Goal: Task Accomplishment & Management: Manage account settings

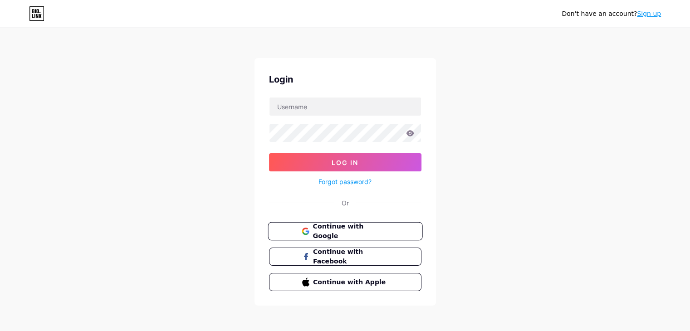
click at [338, 231] on span "Continue with Google" at bounding box center [351, 232] width 76 height 20
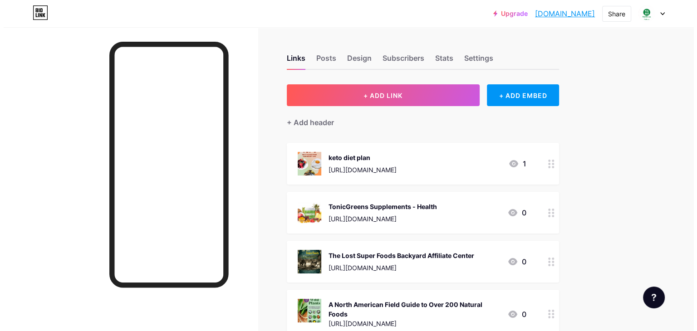
scroll to position [161, 0]
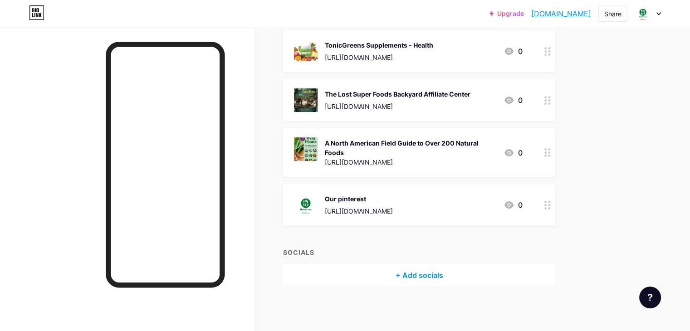
click at [396, 274] on div "+ Add socials" at bounding box center [419, 275] width 272 height 22
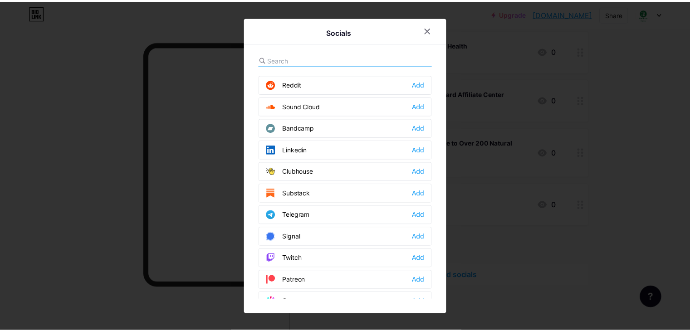
scroll to position [479, 0]
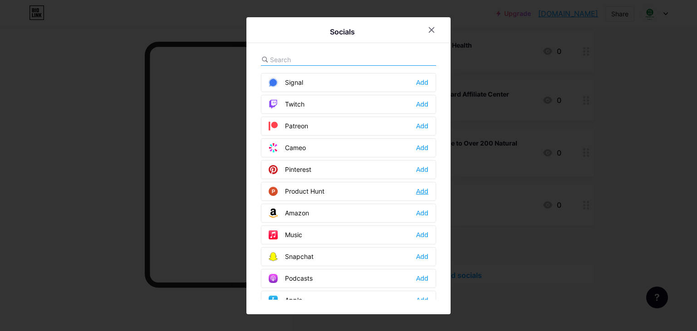
click at [422, 187] on div "Add" at bounding box center [422, 191] width 12 height 9
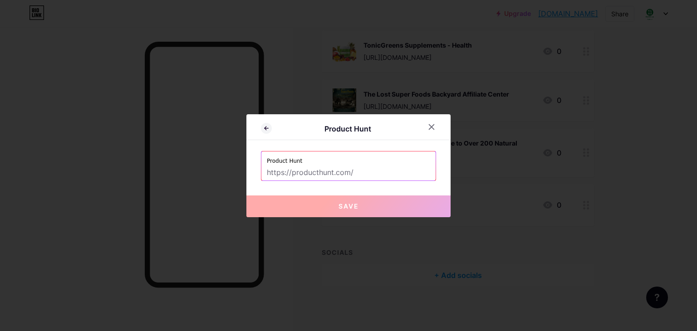
click at [421, 155] on label "Product Hunt" at bounding box center [348, 158] width 163 height 14
click at [431, 31] on div at bounding box center [348, 165] width 697 height 331
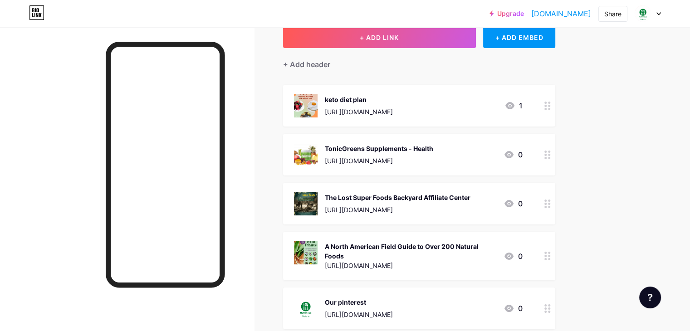
scroll to position [0, 0]
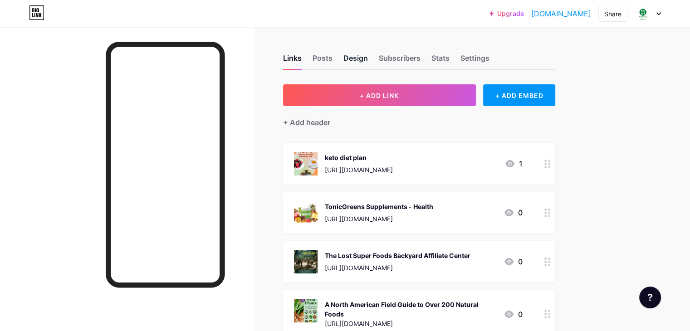
click at [368, 61] on div "Design" at bounding box center [355, 61] width 24 height 16
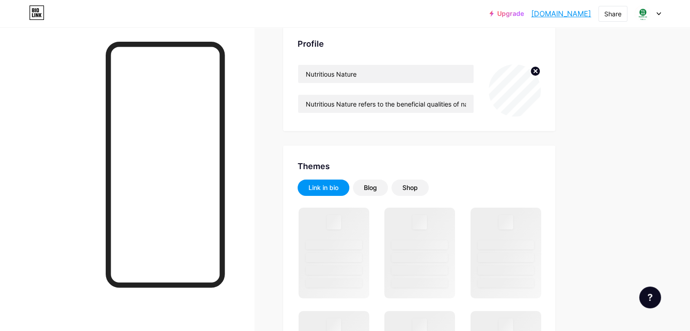
scroll to position [62, 0]
click at [377, 184] on div "Blog" at bounding box center [370, 187] width 13 height 9
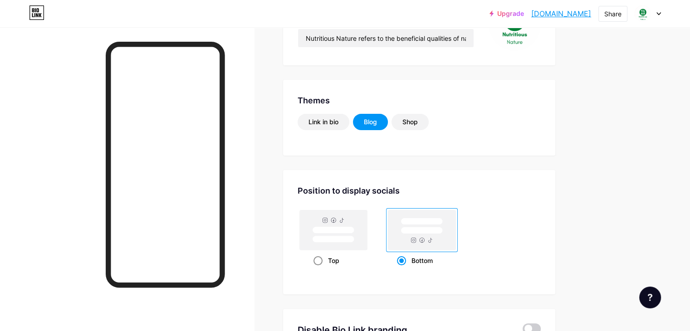
scroll to position [128, 0]
click at [354, 227] on rect at bounding box center [334, 229] width 42 height 7
click at [319, 268] on input "Top" at bounding box center [316, 271] width 6 height 6
radio input "true"
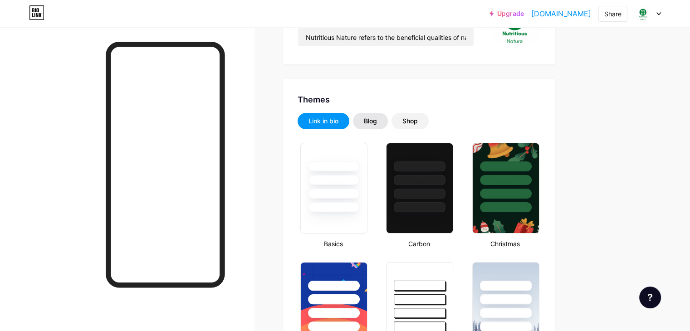
type input "#067a1d"
type input "#ffffff"
click at [377, 117] on div "Blog" at bounding box center [370, 121] width 13 height 9
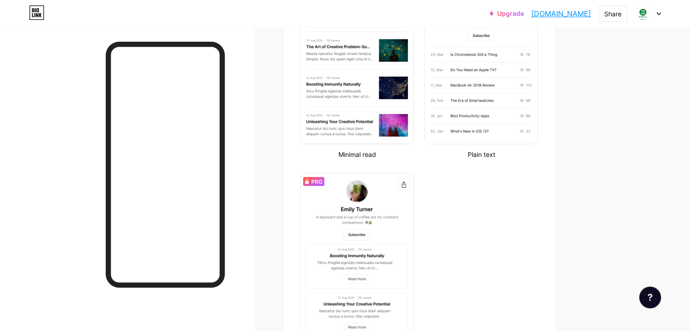
scroll to position [0, 0]
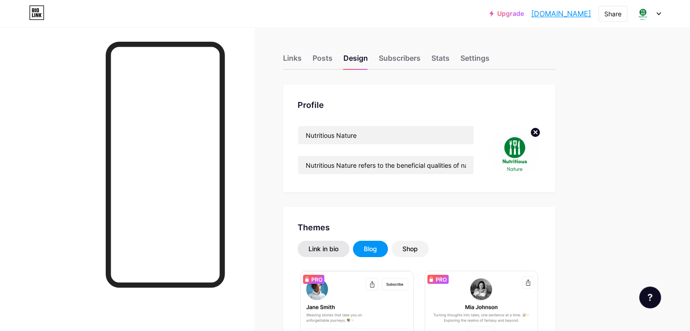
click at [338, 247] on div "Link in bio" at bounding box center [323, 248] width 30 height 9
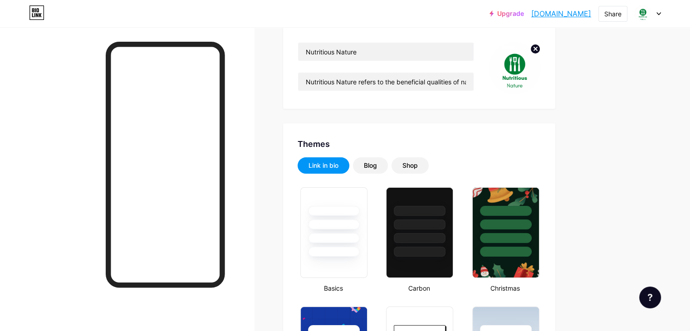
scroll to position [86, 0]
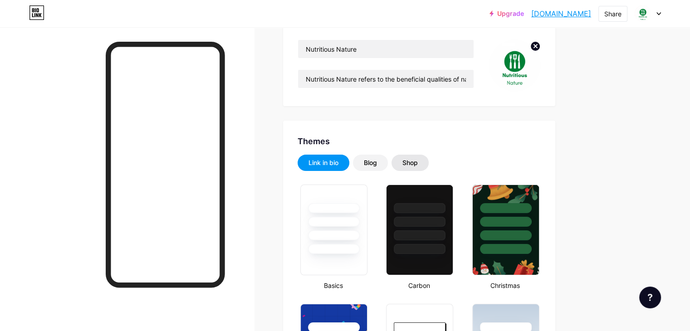
click at [418, 166] on div "Shop" at bounding box center [409, 162] width 15 height 9
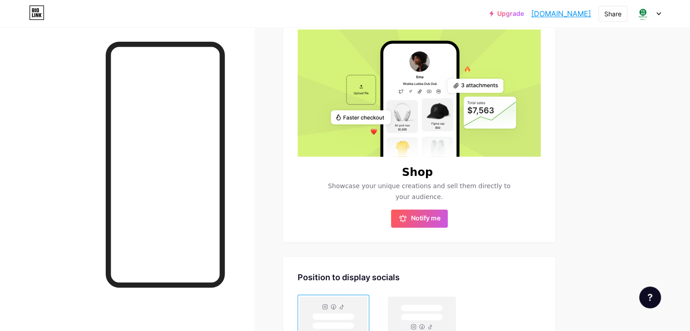
scroll to position [245, 0]
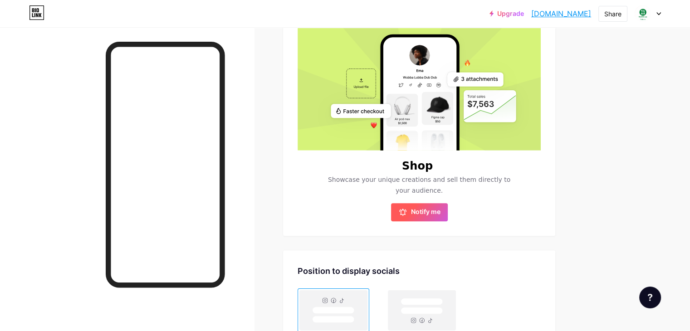
click at [440, 213] on span "Notify me" at bounding box center [425, 212] width 29 height 9
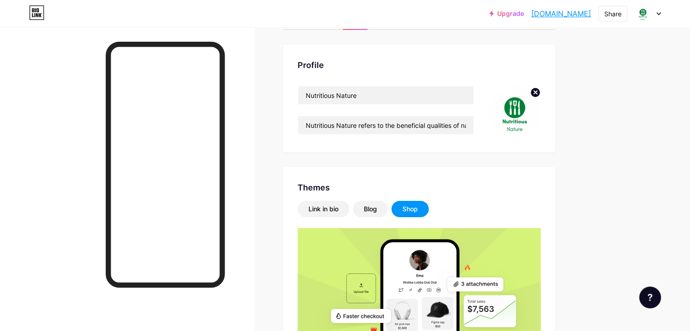
scroll to position [0, 0]
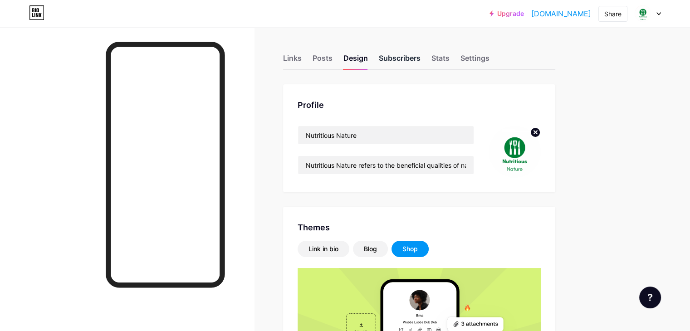
drag, startPoint x: 460, startPoint y: 49, endPoint x: 452, endPoint y: 59, distance: 12.5
click at [452, 59] on div "Links Posts Design Subscribers Stats Settings" at bounding box center [419, 54] width 272 height 32
click at [420, 59] on div "Subscribers" at bounding box center [400, 61] width 42 height 16
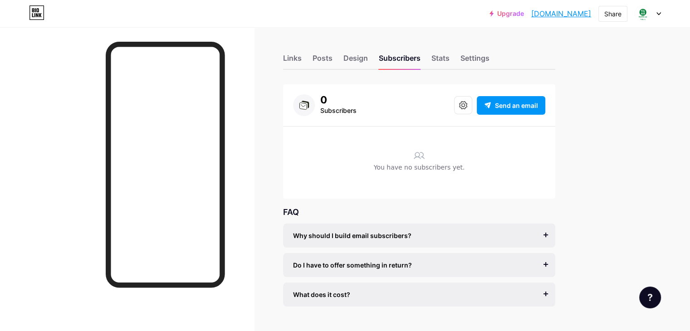
click at [492, 62] on div "Links Posts Design Subscribers Stats Settings" at bounding box center [419, 54] width 272 height 32
click at [450, 62] on div "Stats" at bounding box center [440, 61] width 18 height 16
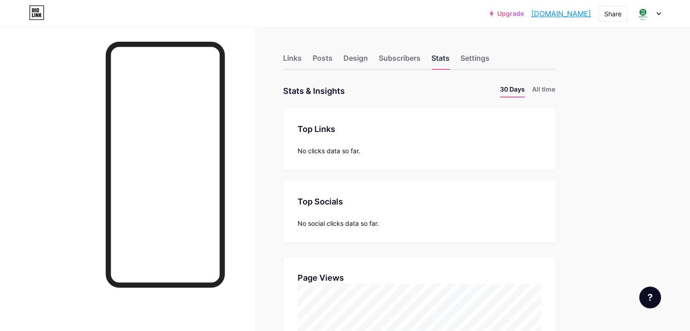
scroll to position [331, 689]
click at [555, 91] on li "All time" at bounding box center [543, 90] width 23 height 13
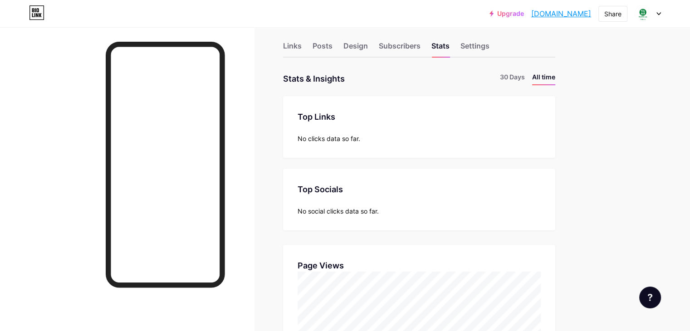
scroll to position [0, 0]
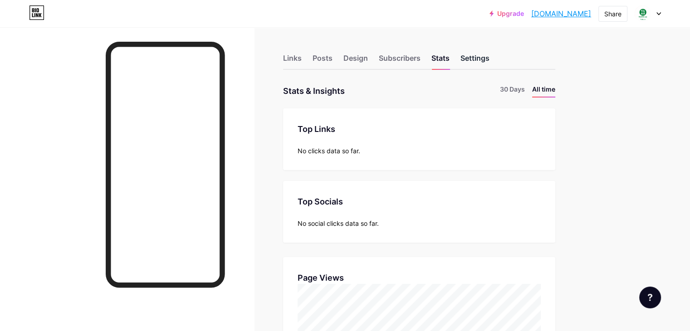
click at [489, 55] on div "Settings" at bounding box center [474, 61] width 29 height 16
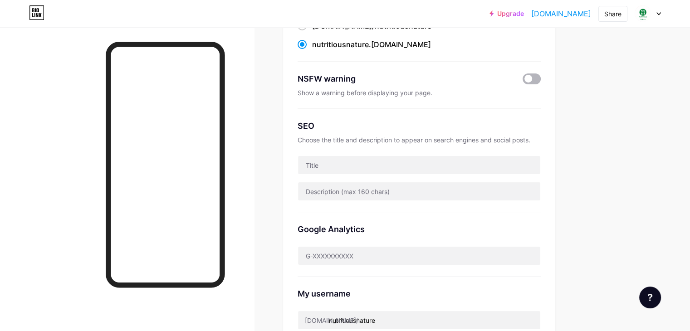
scroll to position [183, 0]
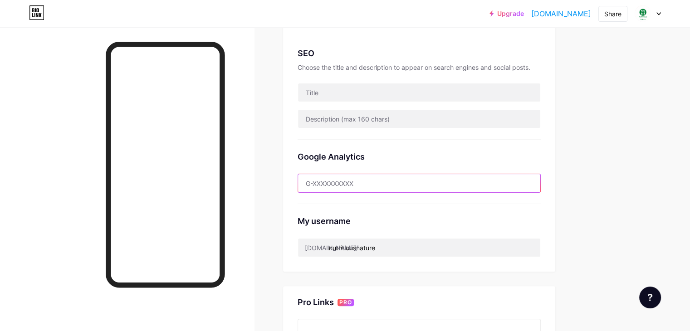
click at [540, 190] on input "text" at bounding box center [419, 183] width 242 height 18
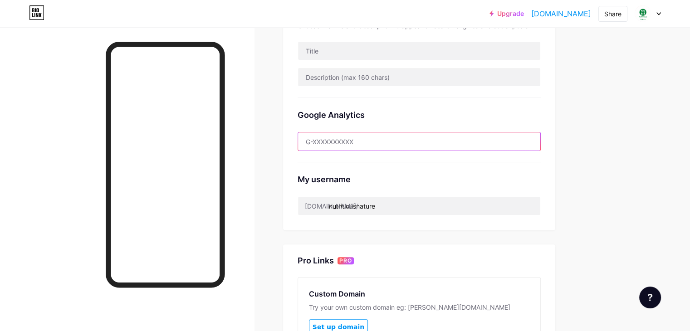
scroll to position [211, 0]
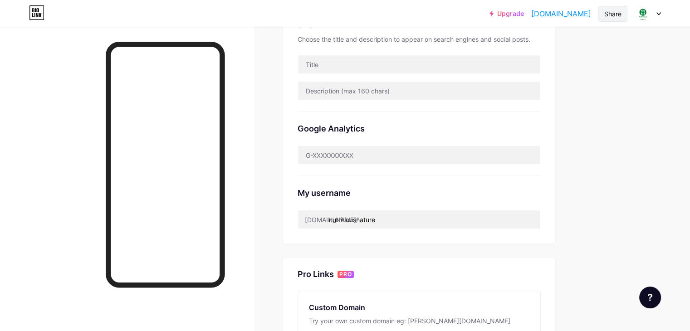
click at [622, 11] on div "Share" at bounding box center [612, 14] width 29 height 16
click at [555, 43] on div "Copy link" at bounding box center [559, 47] width 135 height 22
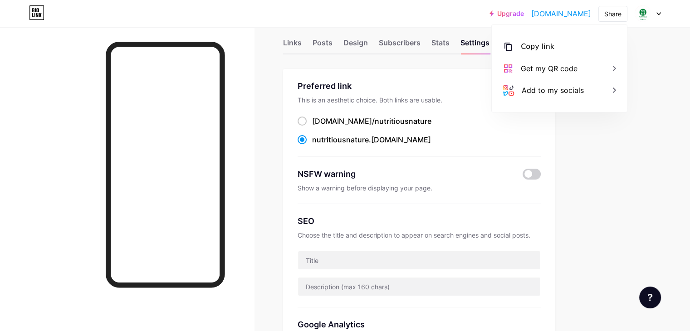
scroll to position [0, 0]
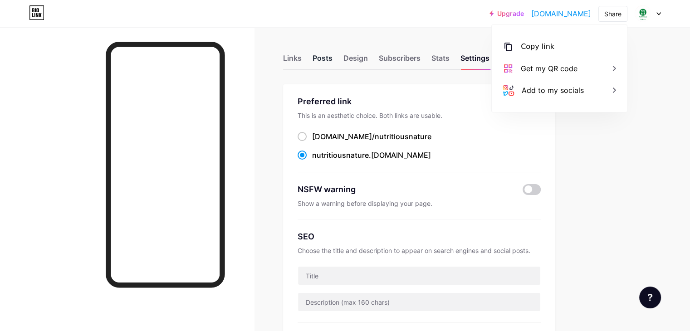
click at [332, 54] on div "Posts" at bounding box center [323, 61] width 20 height 16
click at [302, 59] on div "Links" at bounding box center [292, 61] width 19 height 16
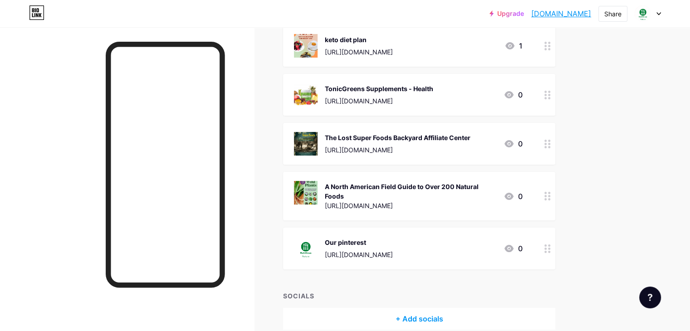
scroll to position [120, 0]
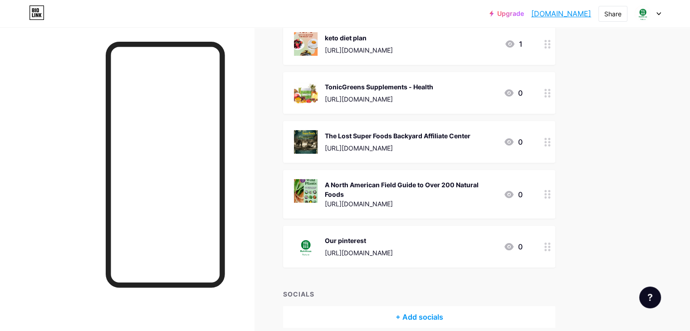
click at [393, 244] on div "Our pinterest" at bounding box center [359, 241] width 68 height 10
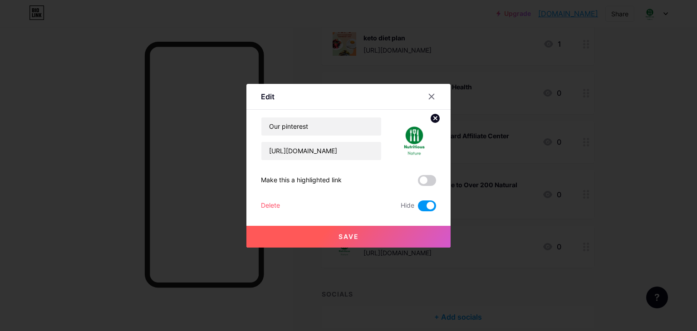
click at [431, 181] on span at bounding box center [427, 180] width 18 height 11
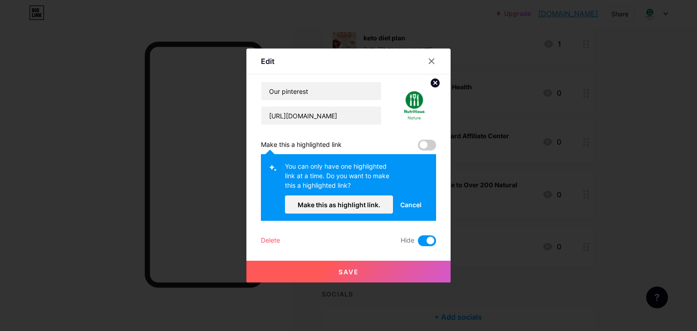
click at [423, 238] on span at bounding box center [427, 240] width 18 height 11
click at [418, 243] on input "checkbox" at bounding box center [418, 243] width 0 height 0
click at [407, 201] on span "Cancel" at bounding box center [410, 205] width 21 height 10
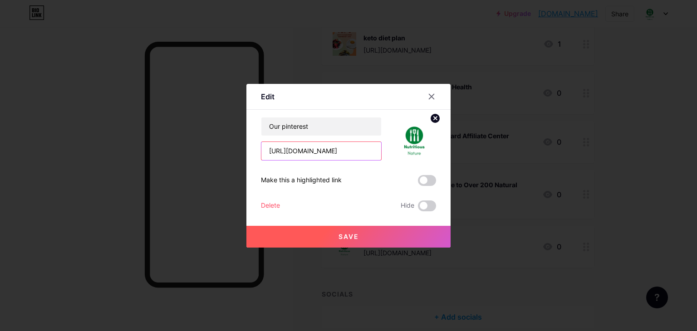
click at [368, 151] on input "[URL][DOMAIN_NAME]" at bounding box center [321, 151] width 120 height 18
click at [377, 233] on button "Save" at bounding box center [348, 237] width 204 height 22
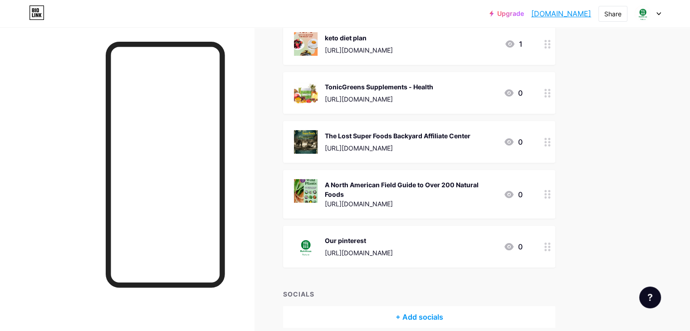
click at [446, 319] on div "+ Add socials" at bounding box center [419, 317] width 272 height 22
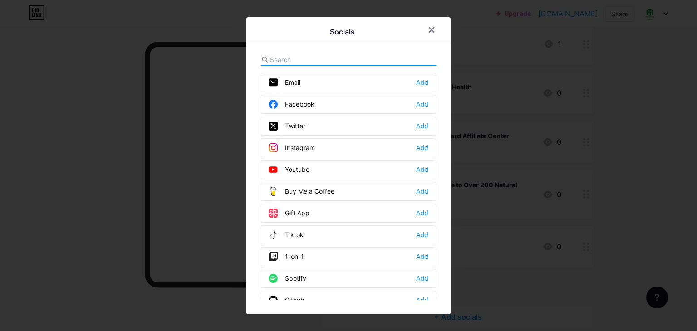
click at [289, 147] on div "Instagram" at bounding box center [292, 147] width 46 height 9
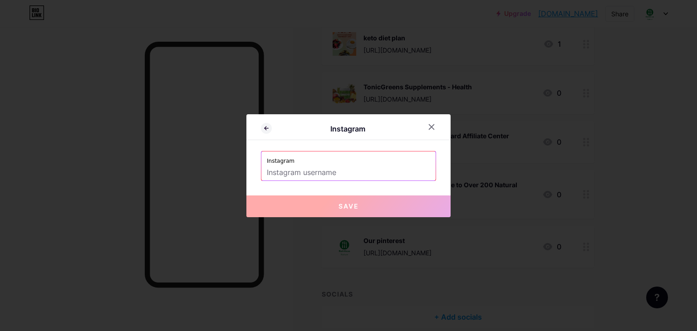
click at [295, 169] on input "text" at bounding box center [348, 172] width 163 height 15
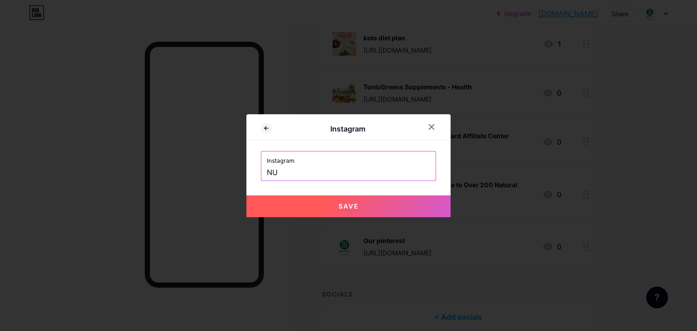
type input "N"
click at [336, 209] on button "Save" at bounding box center [348, 206] width 204 height 22
type input "[URL][DOMAIN_NAME]"
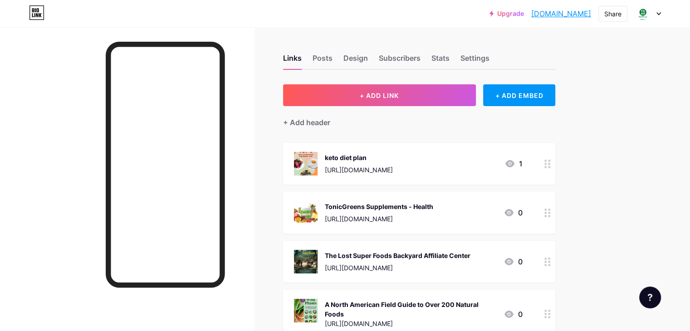
scroll to position [189, 0]
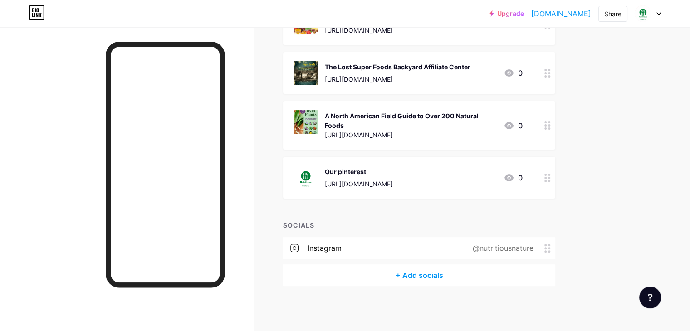
click at [508, 247] on div "@nutritiousnature" at bounding box center [501, 248] width 86 height 11
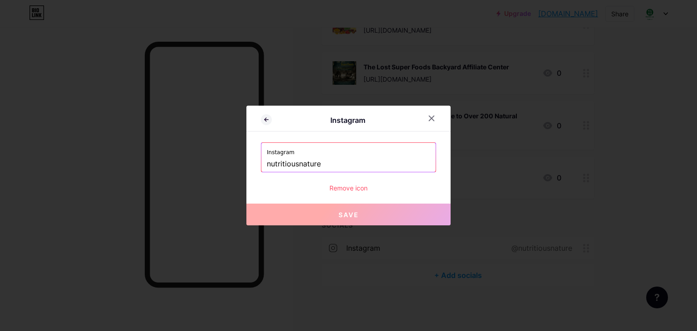
click at [348, 159] on input "nutritiousnature" at bounding box center [348, 163] width 163 height 15
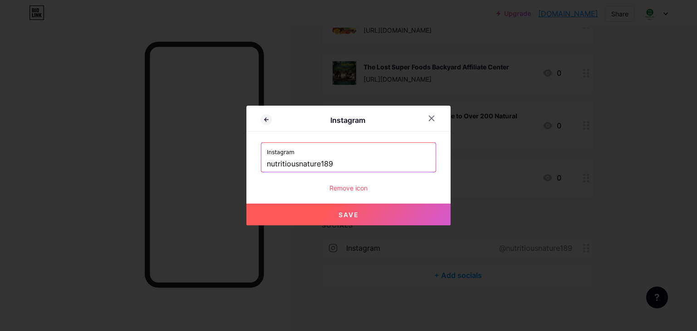
click at [361, 215] on button "Save" at bounding box center [348, 215] width 204 height 22
type input "[URL][DOMAIN_NAME]"
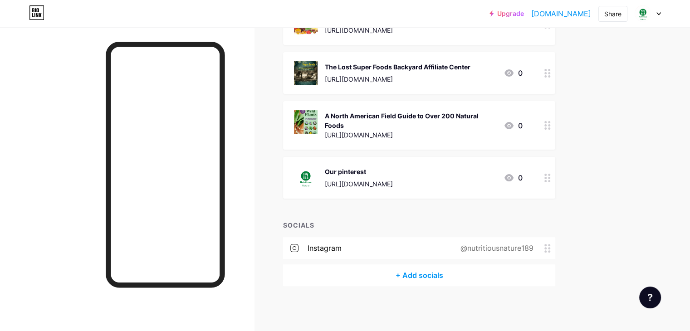
click at [465, 256] on div "instagram @nutritiousnature189" at bounding box center [419, 248] width 272 height 22
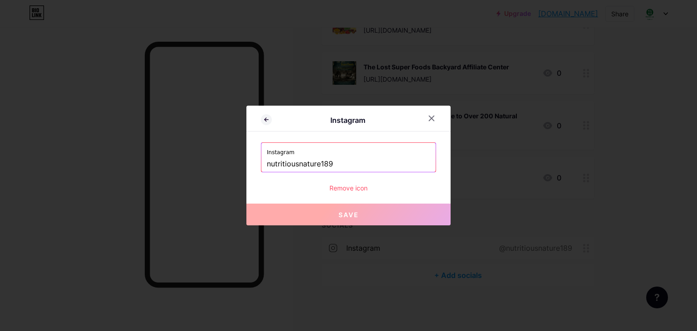
click at [395, 211] on button "Save" at bounding box center [348, 215] width 204 height 22
click at [428, 118] on icon at bounding box center [431, 118] width 7 height 7
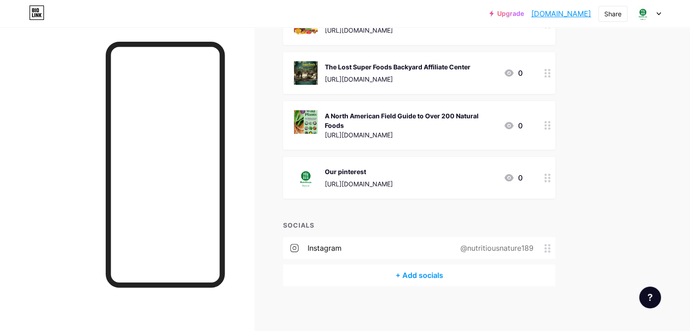
scroll to position [0, 0]
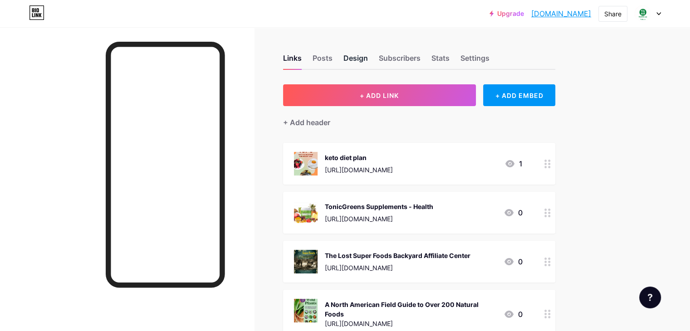
click at [368, 64] on div "Design" at bounding box center [355, 61] width 24 height 16
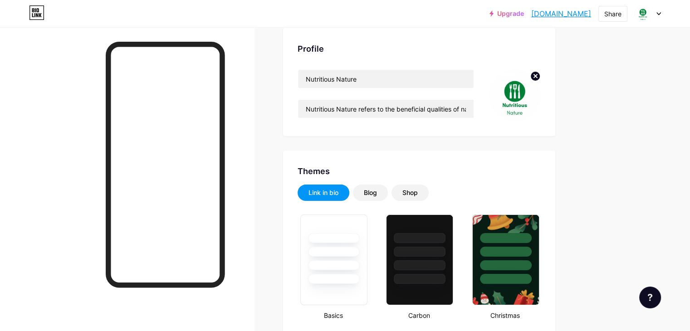
scroll to position [56, 0]
type input "#067a1d"
type input "#ffffff"
click at [377, 188] on div "Blog" at bounding box center [370, 192] width 13 height 9
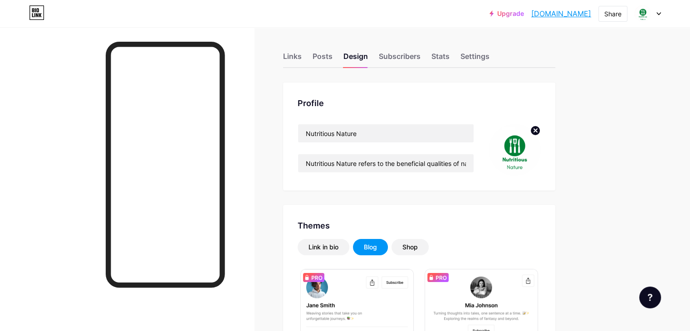
scroll to position [0, 0]
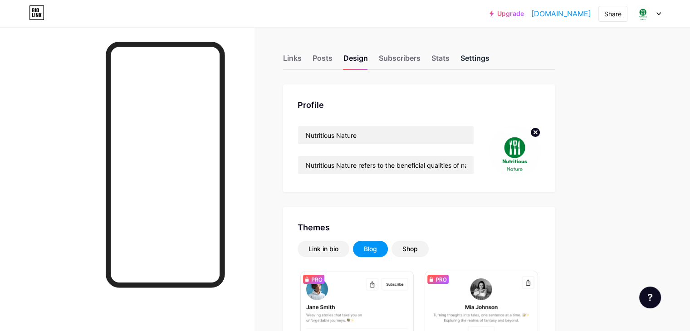
click at [489, 55] on div "Settings" at bounding box center [474, 61] width 29 height 16
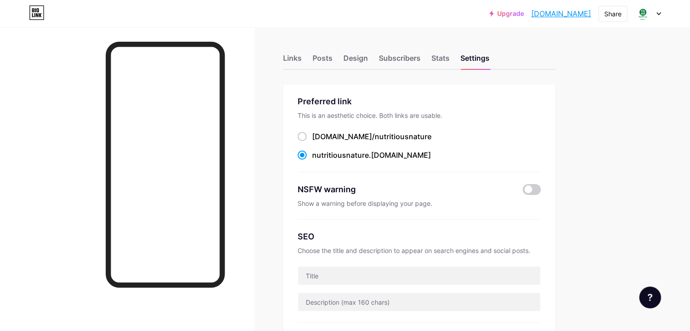
click at [446, 136] on div "[DOMAIN_NAME]/ nutritiousnature" at bounding box center [419, 136] width 243 height 11
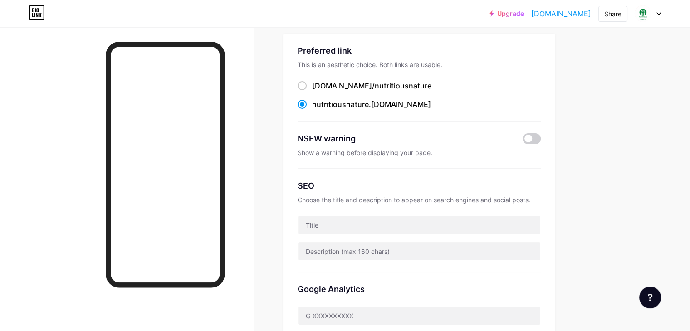
scroll to position [52, 0]
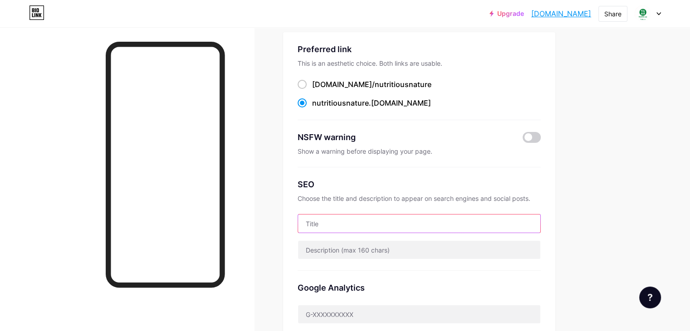
click at [415, 224] on input "text" at bounding box center [419, 224] width 242 height 18
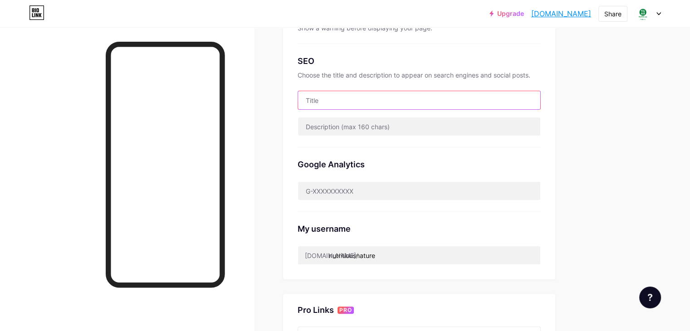
scroll to position [178, 0]
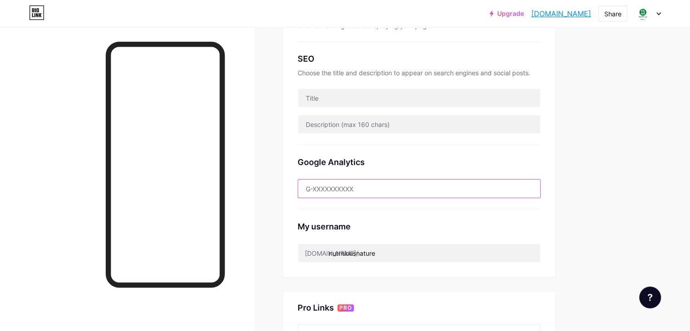
click at [396, 186] on input "text" at bounding box center [419, 189] width 242 height 18
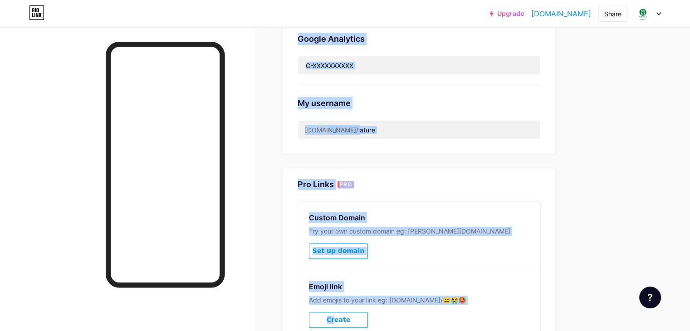
scroll to position [348, 0]
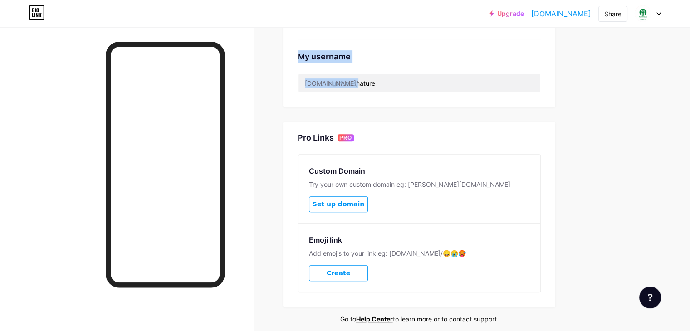
drag, startPoint x: 321, startPoint y: 82, endPoint x: 518, endPoint y: 91, distance: 197.1
click at [518, 91] on div "Links Posts Design Subscribers Stats Settings Preferred link This is an aesthet…" at bounding box center [296, 24] width 593 height 690
copy div "Preferred link This is an aesthetic choice. Both links are usable. [DOMAIN_NAME…"
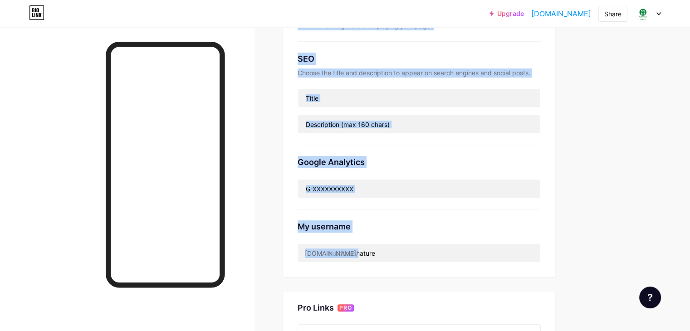
scroll to position [177, 0]
click at [449, 99] on input "text" at bounding box center [419, 98] width 242 height 18
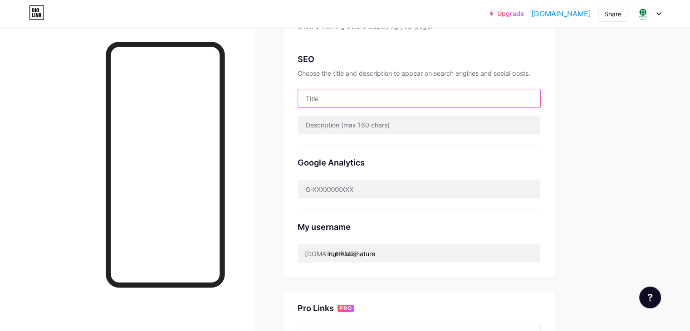
paste input "Nutritious Nature | Wholesome Living with Natural Foods"
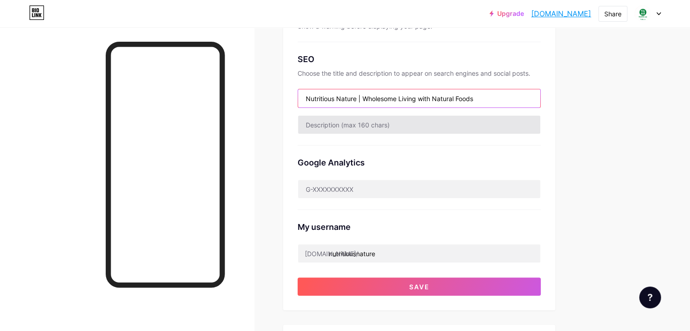
type input "Nutritious Nature | Wholesome Living with Natural Foods"
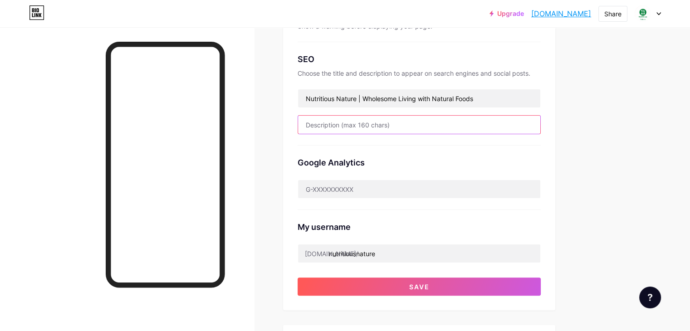
click at [467, 125] on input "text" at bounding box center [419, 125] width 242 height 18
paste input "Discover the power of natural, nutrient-rich foods 🌿. Simple tips for healthy l…"
type input "Discover the power of natural, nutrient-rich foods 🌿. Simple tips for healthy l…"
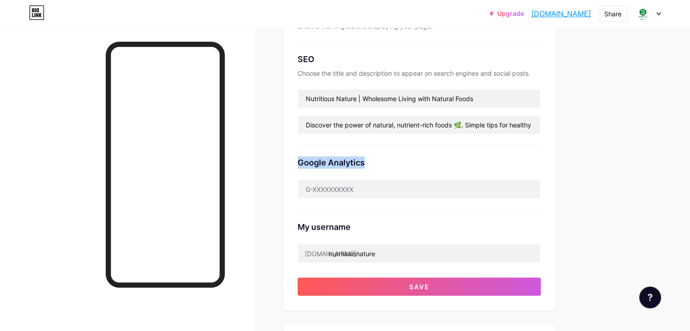
drag, startPoint x: 412, startPoint y: 160, endPoint x: 337, endPoint y: 160, distance: 75.3
click at [337, 160] on div "Google Analytics" at bounding box center [419, 162] width 243 height 12
copy div "Google Analytics"
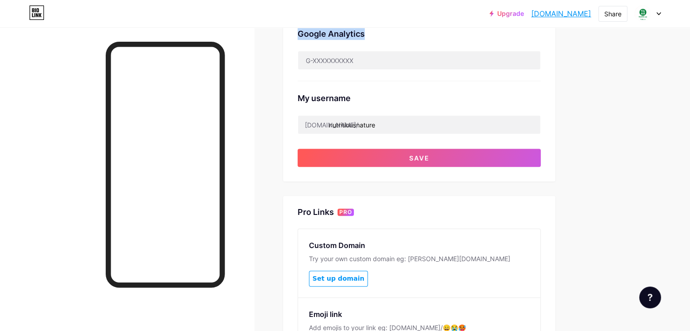
scroll to position [307, 0]
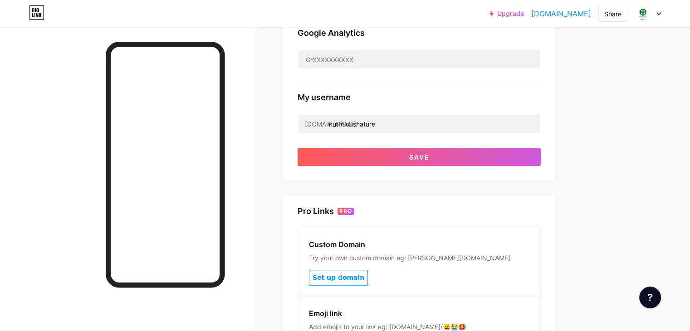
click at [593, 243] on div "Links Posts Design Subscribers Stats Settings Preferred link This is an aesthet…" at bounding box center [296, 81] width 593 height 723
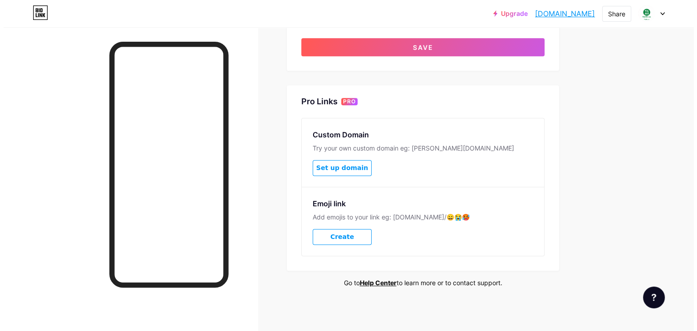
scroll to position [0, 0]
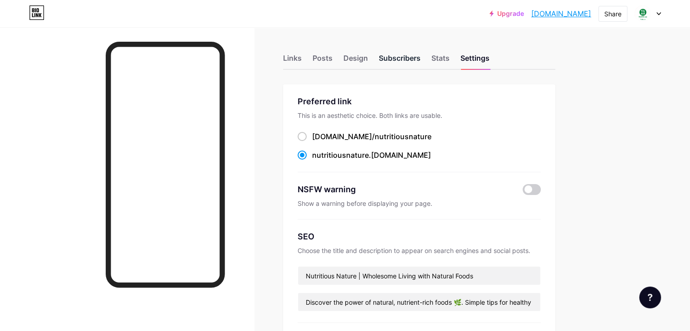
click at [420, 59] on div "Subscribers" at bounding box center [400, 61] width 42 height 16
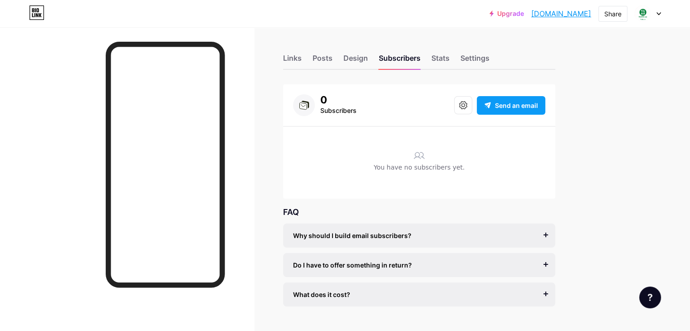
click at [545, 113] on div "Send an email" at bounding box center [511, 105] width 68 height 19
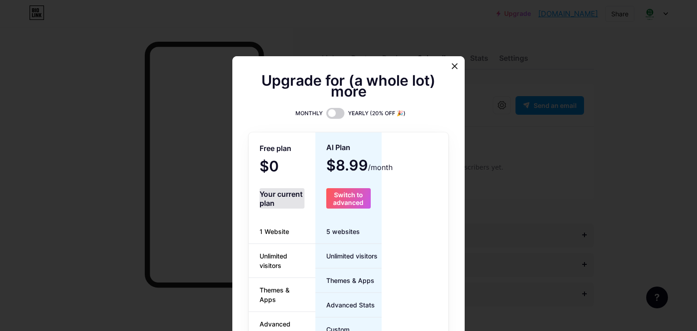
click at [275, 141] on span "Free plan" at bounding box center [275, 149] width 32 height 16
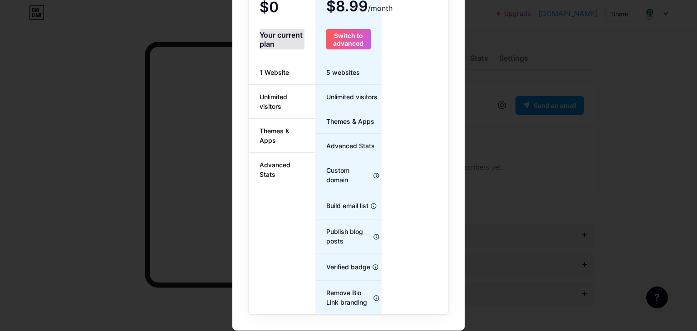
scroll to position [160, 0]
click at [489, 241] on div "Upgrade for (a whole lot) more MONTHLY YEARLY (20% OFF 🎉) Free plan $0 /month Y…" at bounding box center [348, 113] width 697 height 437
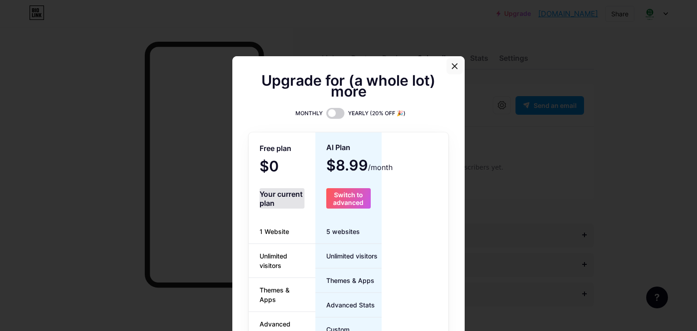
click at [446, 64] on div at bounding box center [454, 66] width 16 height 16
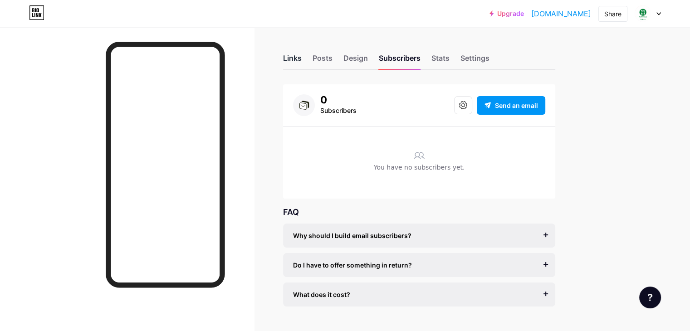
click at [302, 56] on div "Links" at bounding box center [292, 61] width 19 height 16
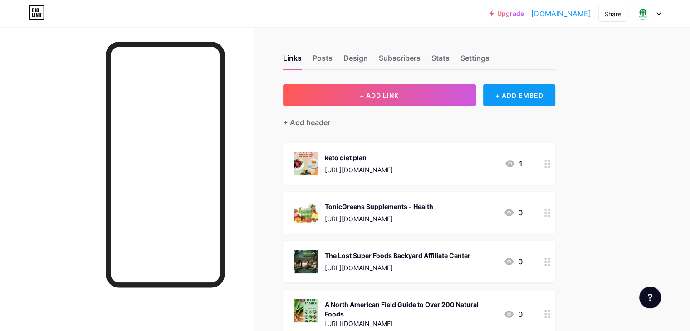
click at [555, 98] on div "+ ADD EMBED" at bounding box center [519, 95] width 72 height 22
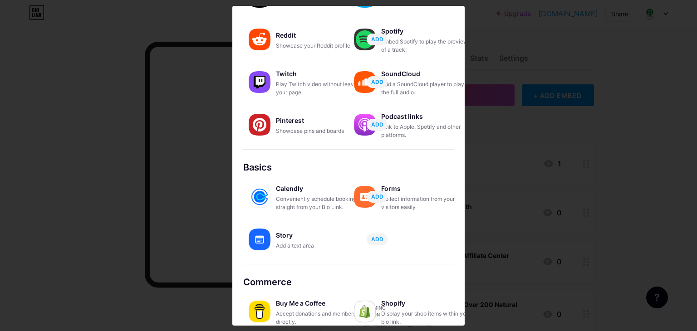
scroll to position [142, 0]
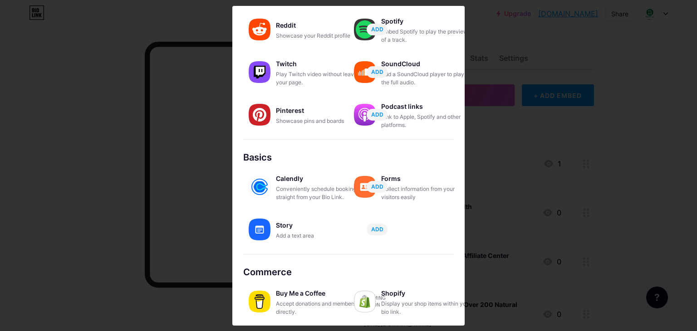
click at [313, 296] on div "Buy Me a Coffee" at bounding box center [321, 293] width 91 height 13
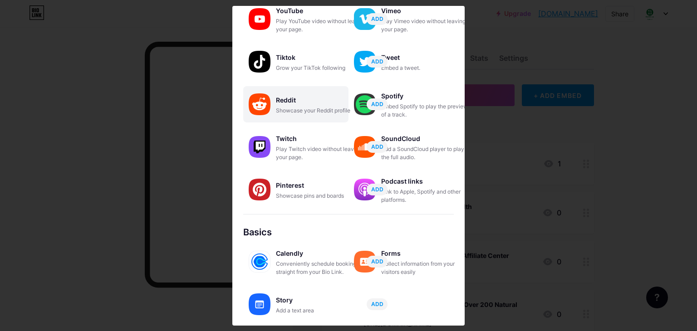
scroll to position [0, 0]
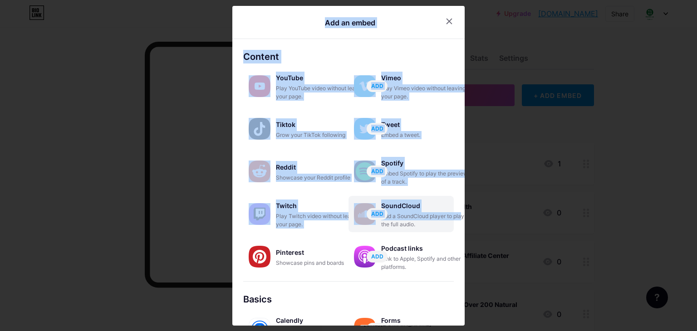
drag, startPoint x: 515, startPoint y: 176, endPoint x: 412, endPoint y: 218, distance: 111.5
click at [412, 218] on div "Add an embed Content YouTube Play YouTube video without leaving your page. ADD …" at bounding box center [348, 165] width 697 height 331
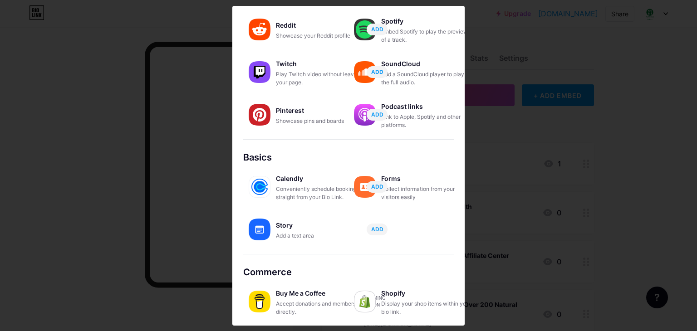
click at [274, 295] on div "Buy Me a Coffee Accept donations and memberships directly. Coming soon" at bounding box center [295, 301] width 105 height 36
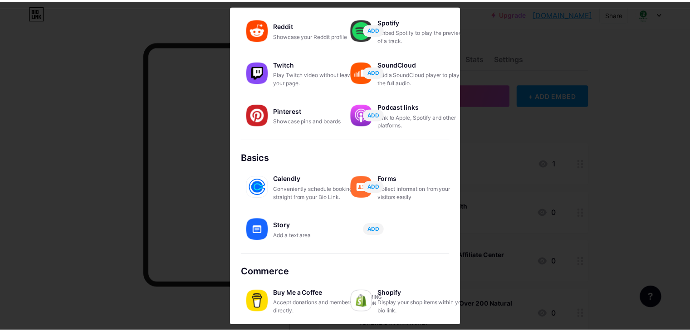
scroll to position [0, 0]
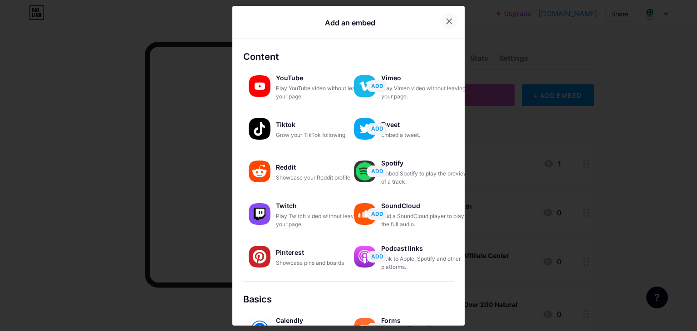
click at [445, 19] on icon at bounding box center [448, 21] width 7 height 7
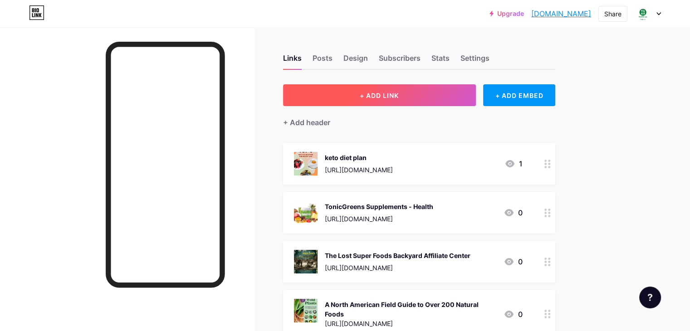
click at [443, 90] on button "+ ADD LINK" at bounding box center [379, 95] width 193 height 22
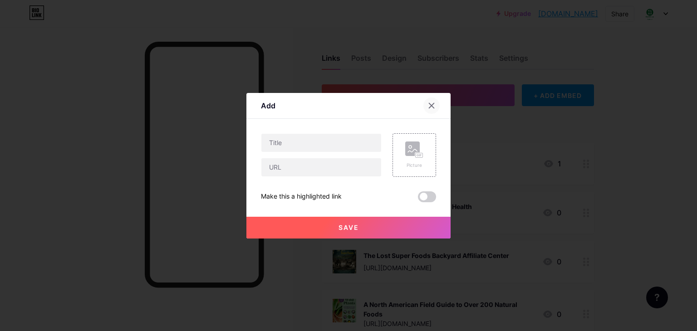
click at [430, 104] on icon at bounding box center [431, 105] width 5 height 5
